Goal: Transaction & Acquisition: Purchase product/service

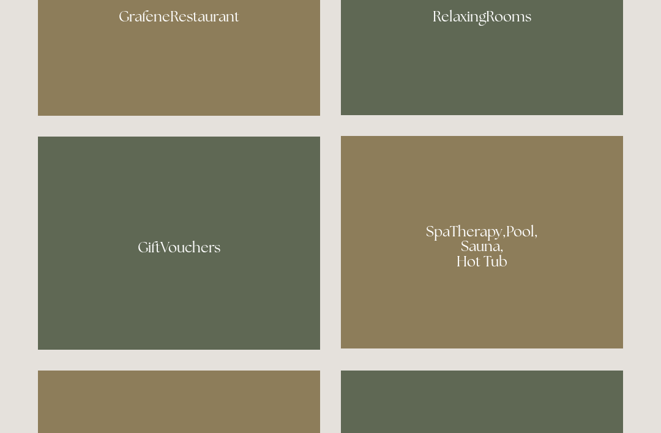
scroll to position [828, 0]
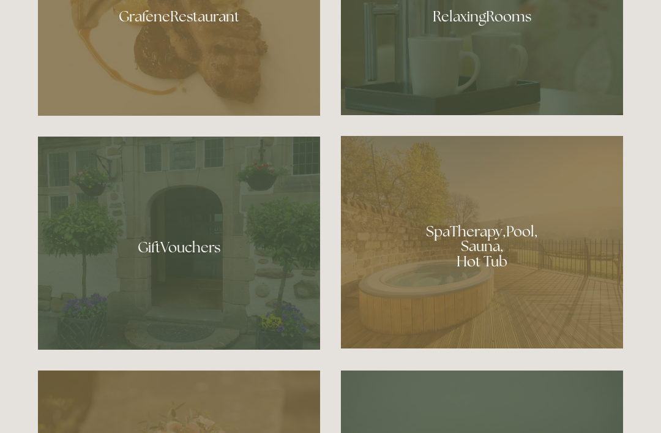
click at [194, 52] on div at bounding box center [179, 12] width 282 height 206
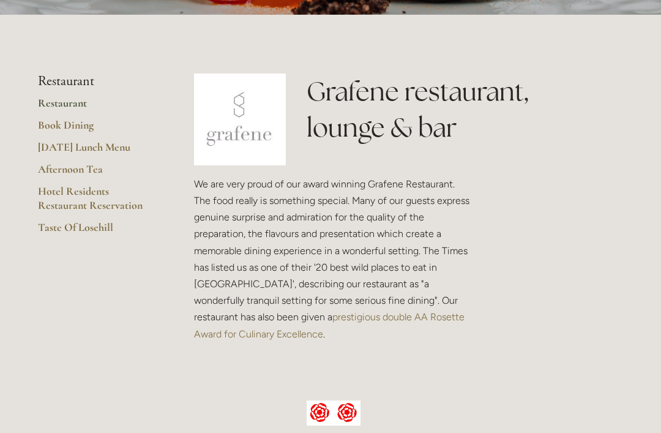
scroll to position [242, 0]
click at [84, 165] on link "Afternoon Tea" at bounding box center [96, 173] width 117 height 22
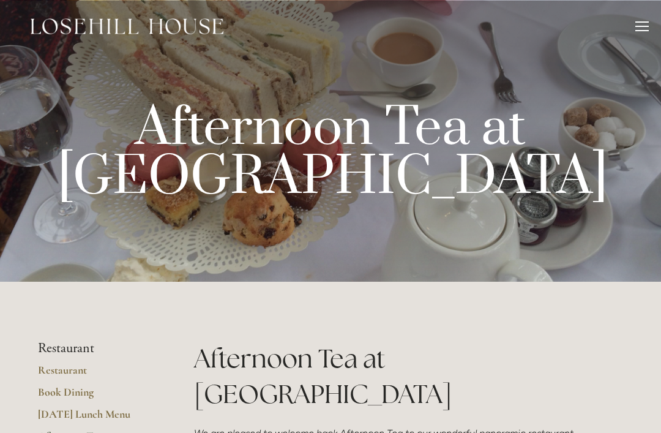
click at [640, 25] on div at bounding box center [641, 27] width 13 height 13
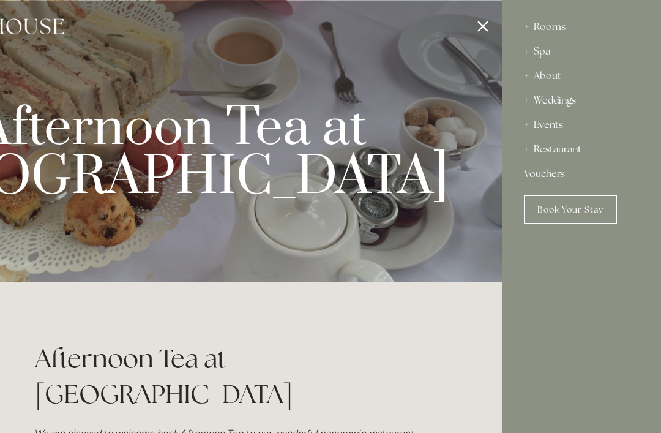
click at [554, 175] on link "Vouchers" at bounding box center [581, 174] width 115 height 24
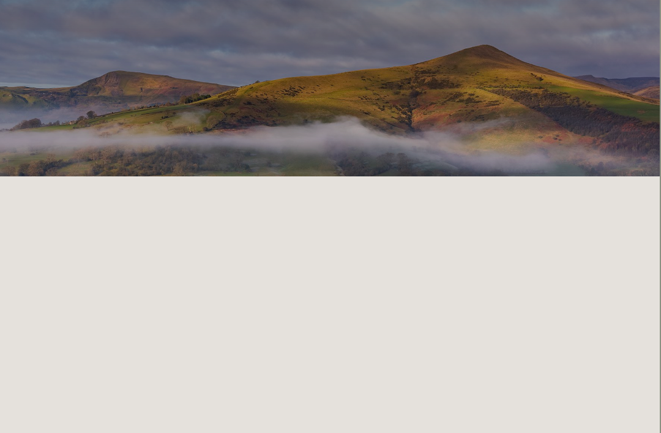
scroll to position [0, 1]
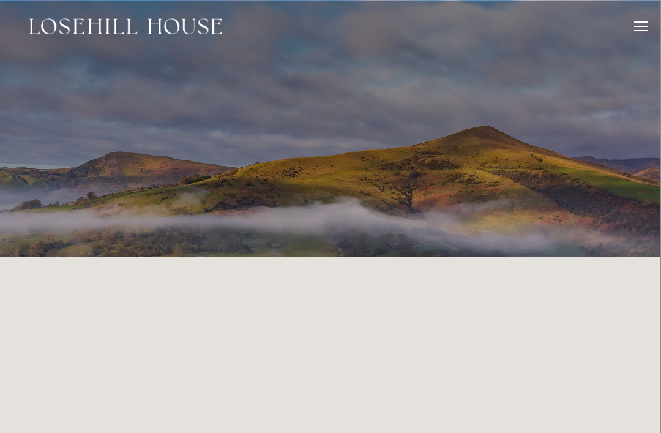
click at [638, 27] on div at bounding box center [640, 27] width 13 height 13
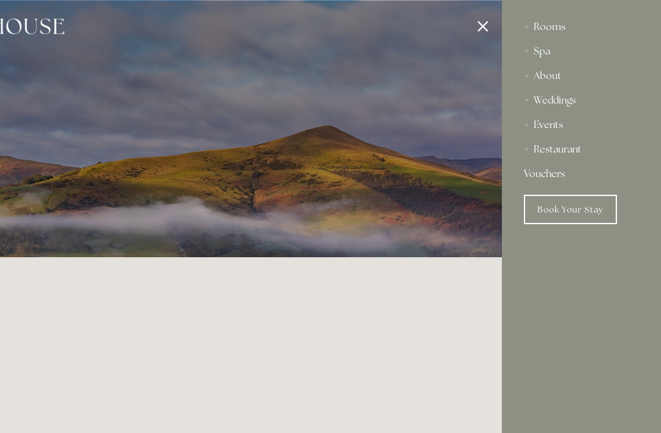
scroll to position [0, 0]
click at [574, 155] on div "Restaurant" at bounding box center [581, 149] width 115 height 24
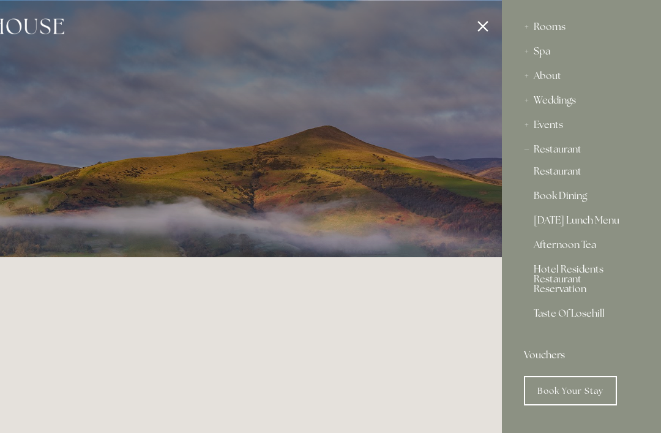
click at [589, 249] on link "Afternoon Tea" at bounding box center [581, 247] width 95 height 15
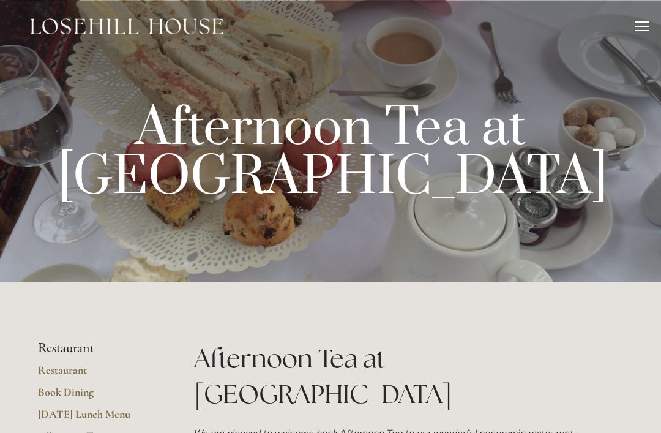
click at [645, 26] on div at bounding box center [641, 26] width 13 height 1
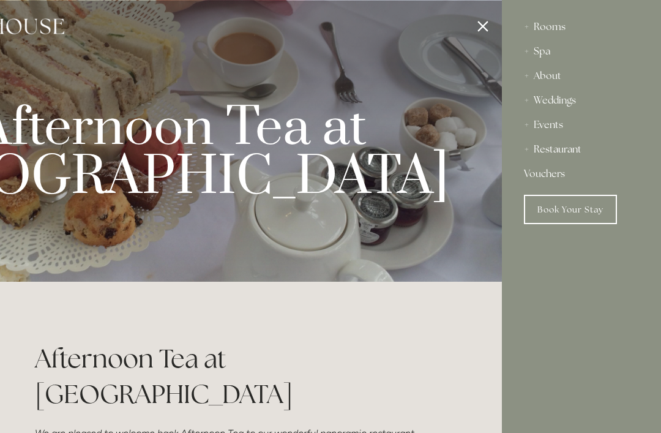
click at [556, 176] on link "Vouchers" at bounding box center [581, 174] width 115 height 24
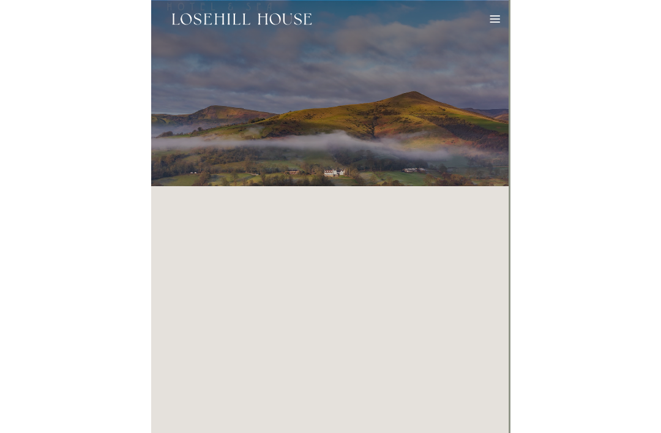
scroll to position [0, 2]
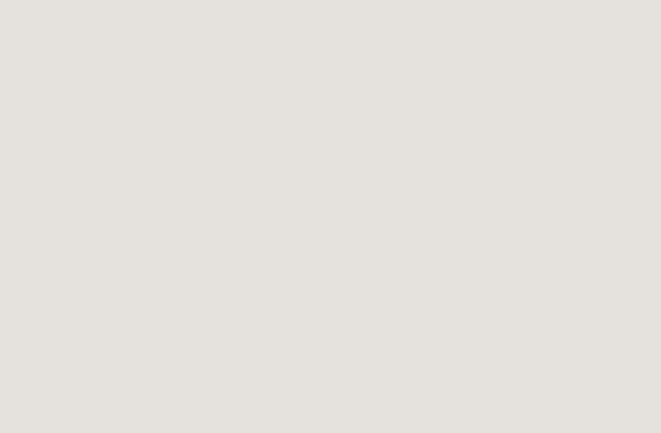
scroll to position [258, 0]
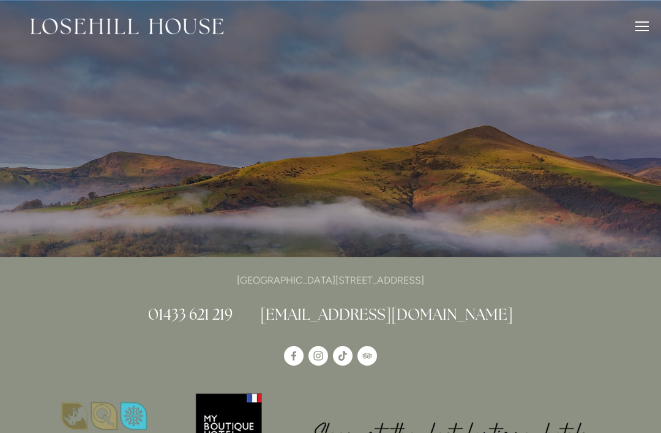
scroll to position [258, 0]
